Goal: Task Accomplishment & Management: Manage account settings

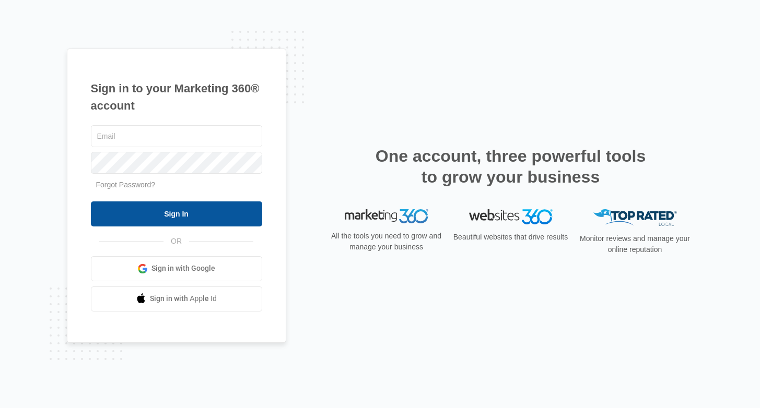
type input "joel.green@madwire.com"
click at [239, 216] on input "Sign In" at bounding box center [176, 214] width 171 height 25
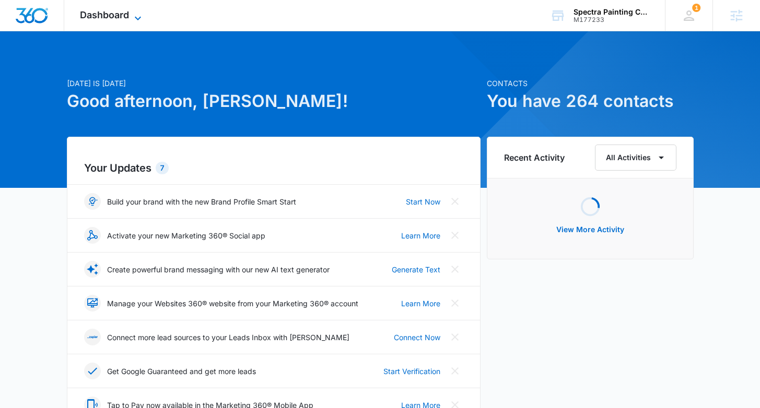
click at [138, 16] on icon at bounding box center [138, 18] width 13 height 13
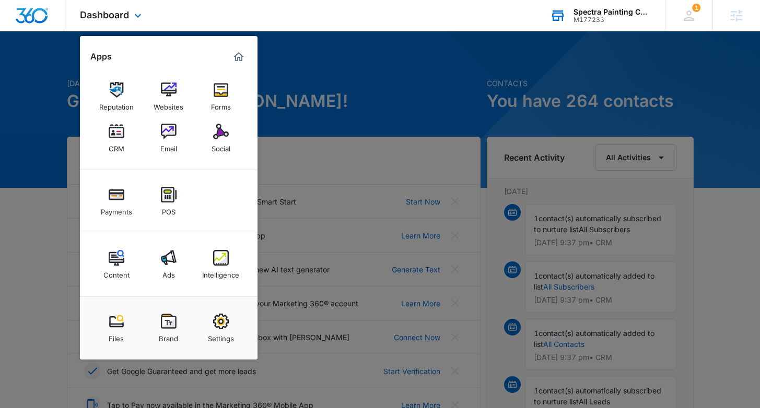
click at [602, 10] on div "Spectra Painting Company" at bounding box center [611, 12] width 76 height 8
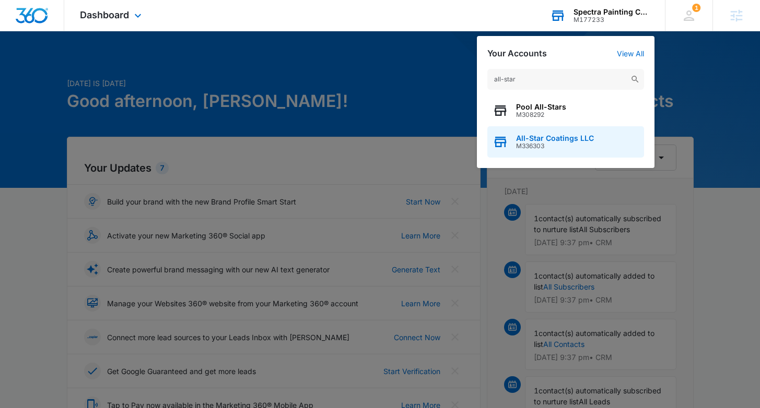
type input "all-star"
click at [542, 139] on span "All-Star Coatings LLC" at bounding box center [555, 138] width 78 height 8
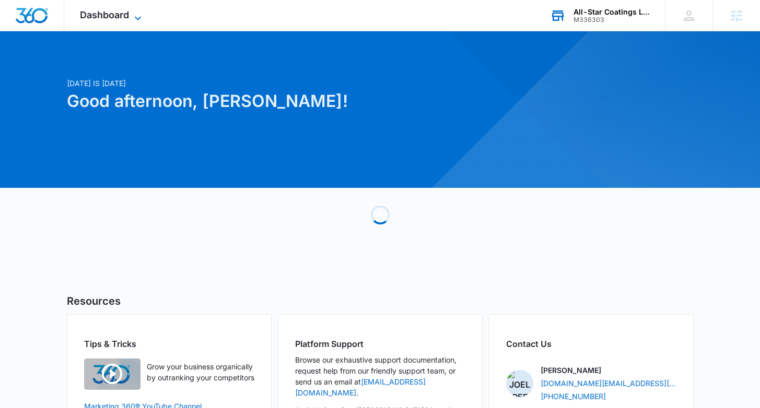
click at [137, 21] on icon at bounding box center [138, 18] width 13 height 13
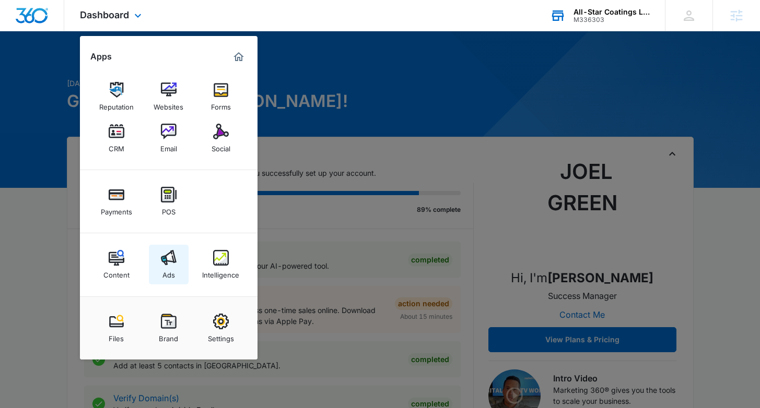
click at [173, 265] on img at bounding box center [169, 258] width 16 height 16
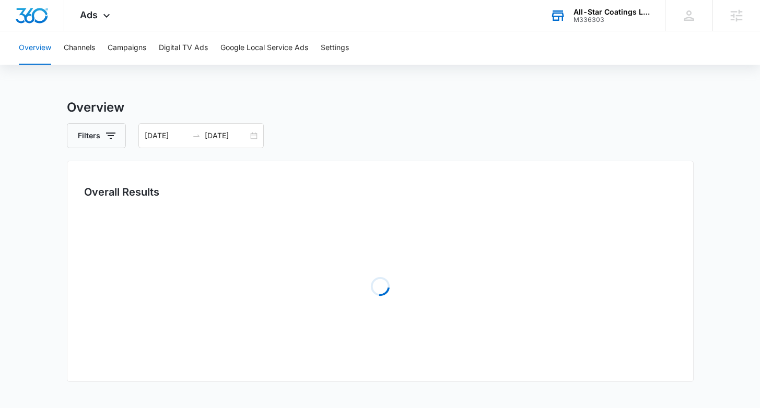
click at [106, 36] on div "Overview Channels Campaigns Digital TV Ads Google Local Service Ads Settings" at bounding box center [380, 47] width 735 height 33
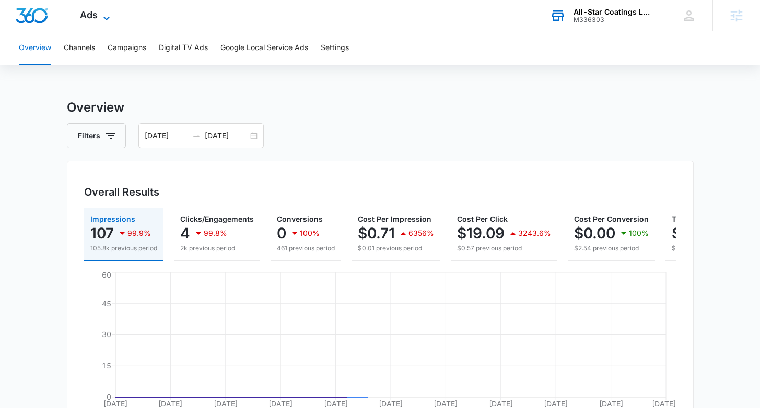
click at [108, 21] on icon at bounding box center [106, 18] width 13 height 13
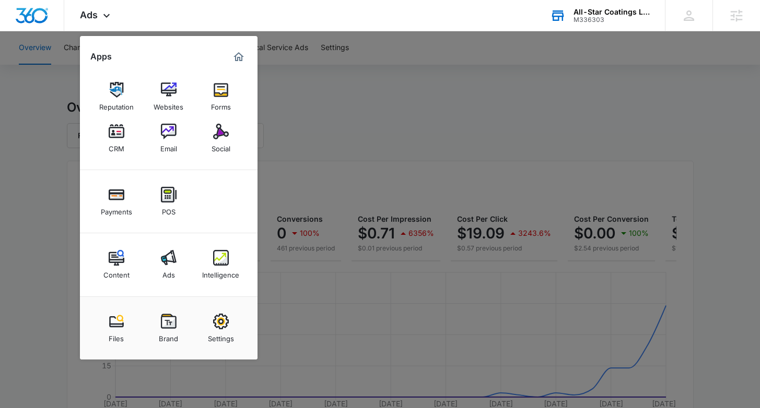
click at [513, 141] on div at bounding box center [380, 204] width 760 height 408
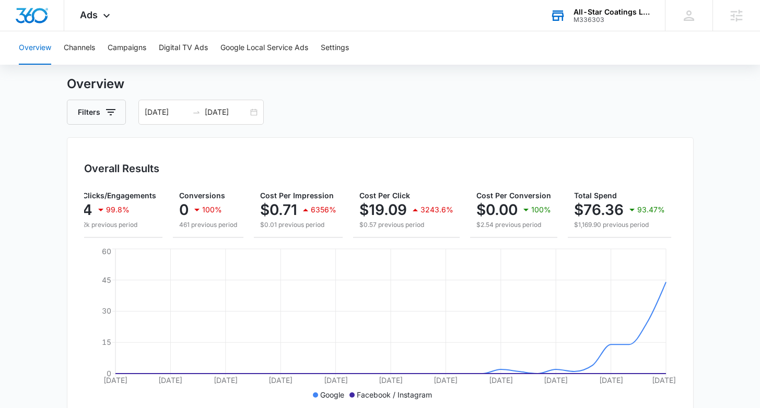
scroll to position [63, 0]
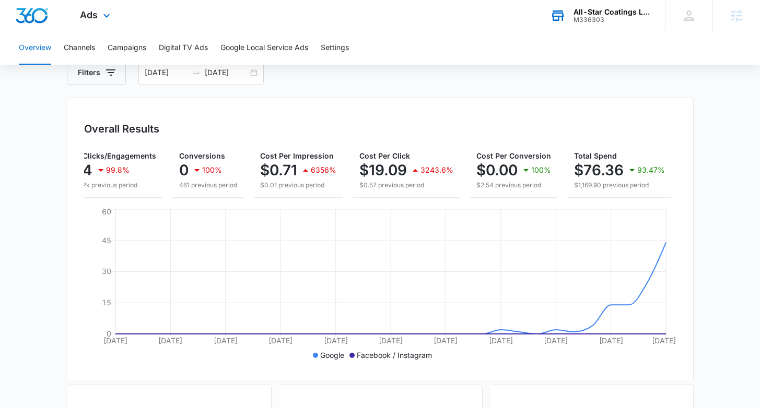
click at [99, 20] on div "Ads Apps Reputation Websites Forms CRM Email Social Payments POS Content Ads In…" at bounding box center [96, 15] width 64 height 31
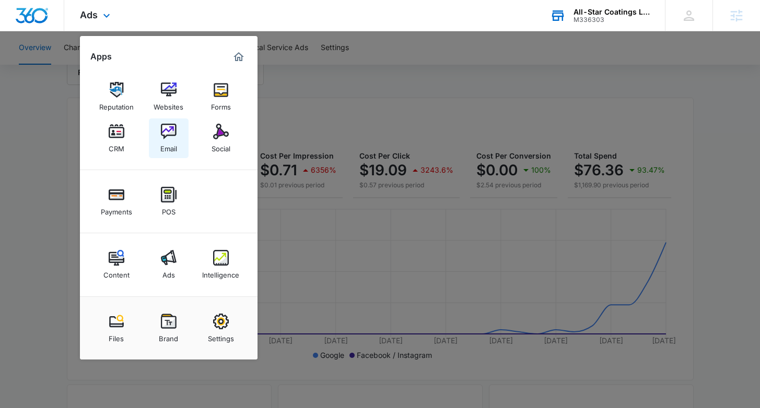
click at [170, 141] on div "Email" at bounding box center [168, 146] width 17 height 14
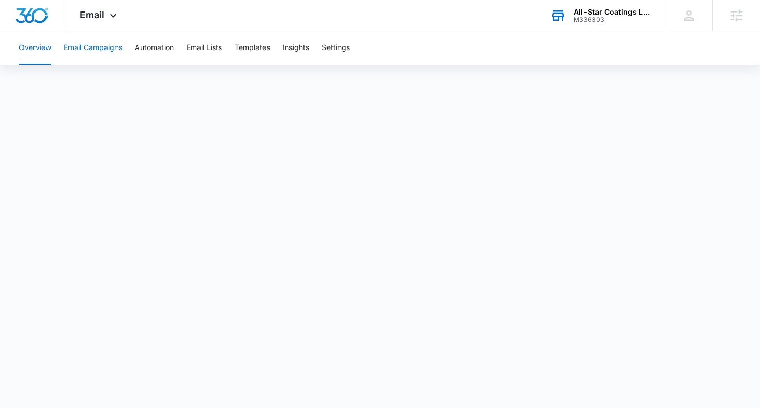
click at [116, 52] on button "Email Campaigns" at bounding box center [93, 47] width 58 height 33
click at [34, 36] on button "Overview" at bounding box center [35, 47] width 32 height 33
click at [77, 21] on div "Email Apps Reputation Websites Forms CRM Email Social Payments POS Content Ads …" at bounding box center [99, 15] width 71 height 31
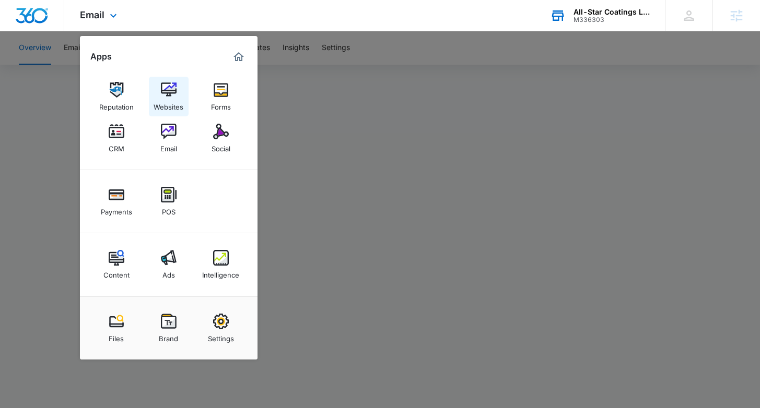
click at [163, 97] on img at bounding box center [169, 90] width 16 height 16
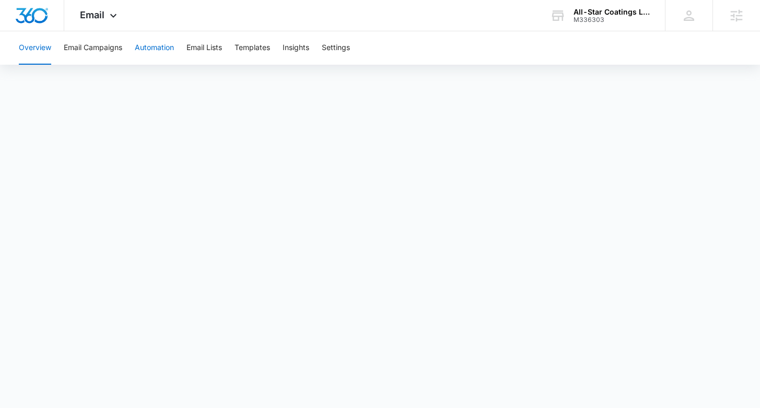
click at [151, 48] on button "Automation" at bounding box center [154, 47] width 39 height 33
